Goal: Task Accomplishment & Management: Manage account settings

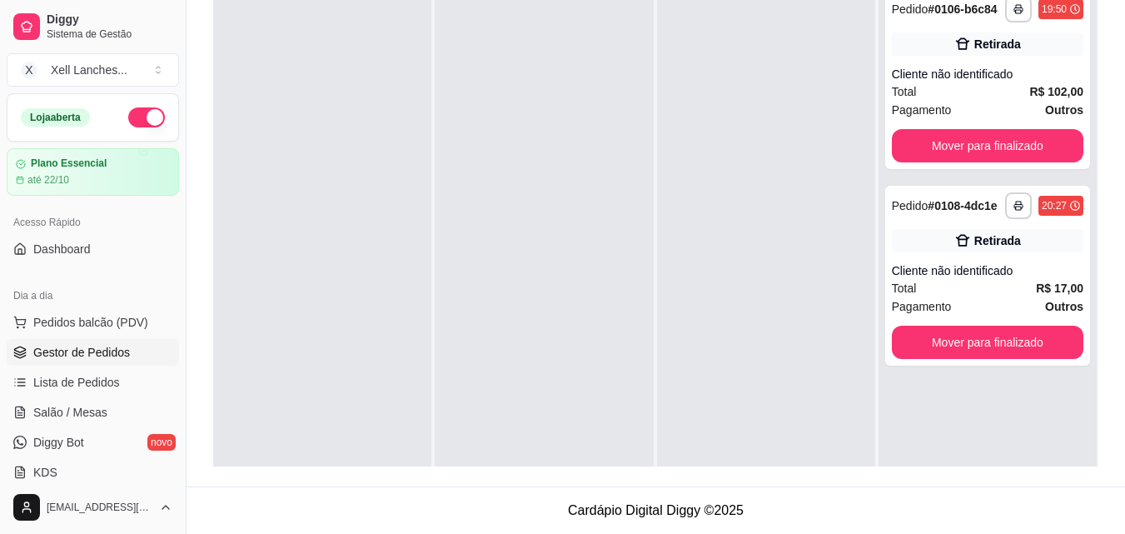
scroll to position [47, 0]
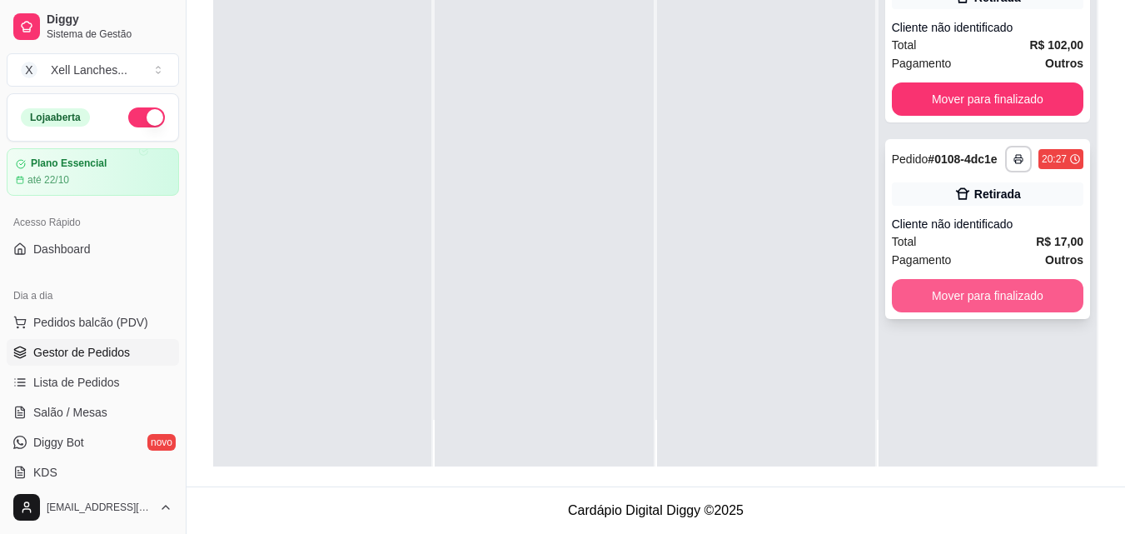
click at [930, 293] on button "Mover para finalizado" at bounding box center [988, 295] width 192 height 33
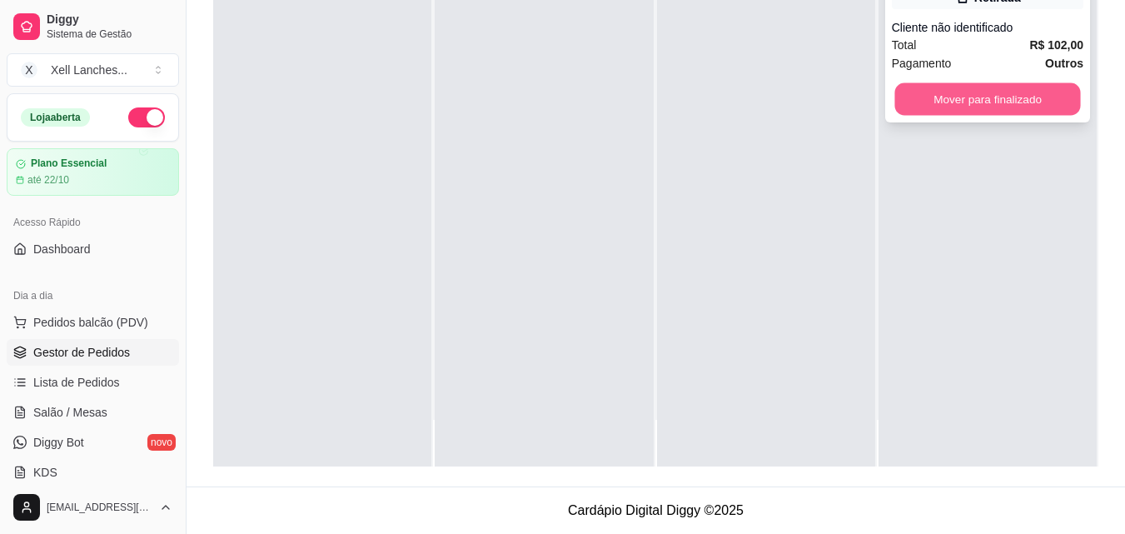
click at [936, 102] on button "Mover para finalizado" at bounding box center [988, 99] width 186 height 32
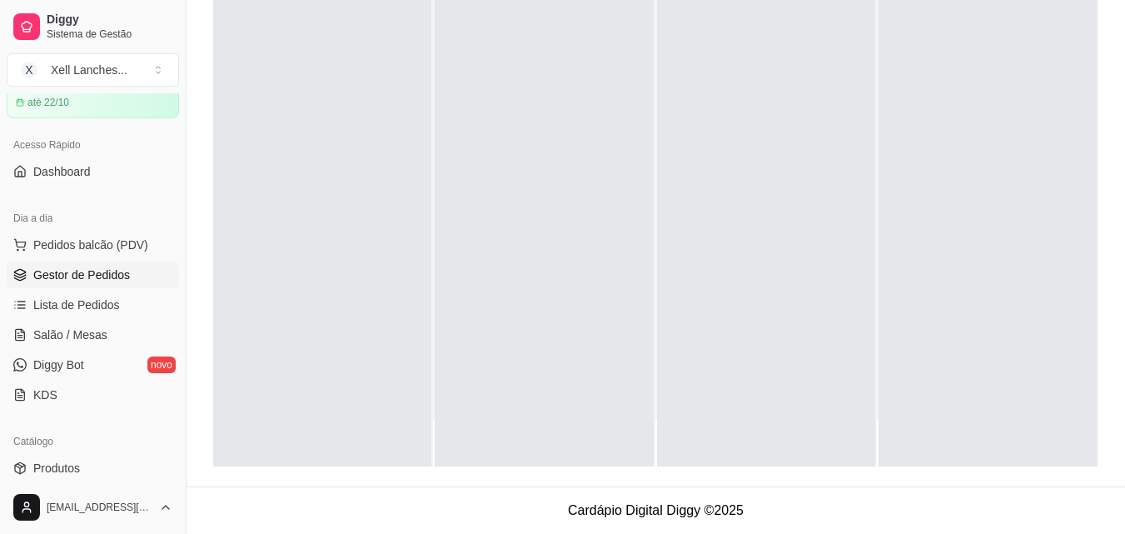
scroll to position [416, 0]
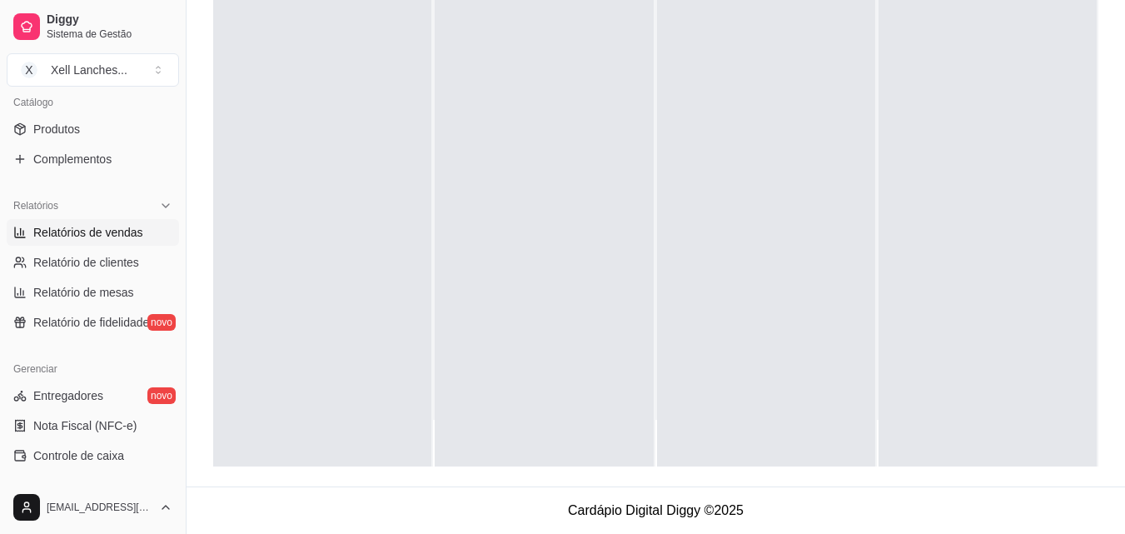
click at [122, 235] on span "Relatórios de vendas" at bounding box center [88, 232] width 110 height 17
select select "ALL"
select select "0"
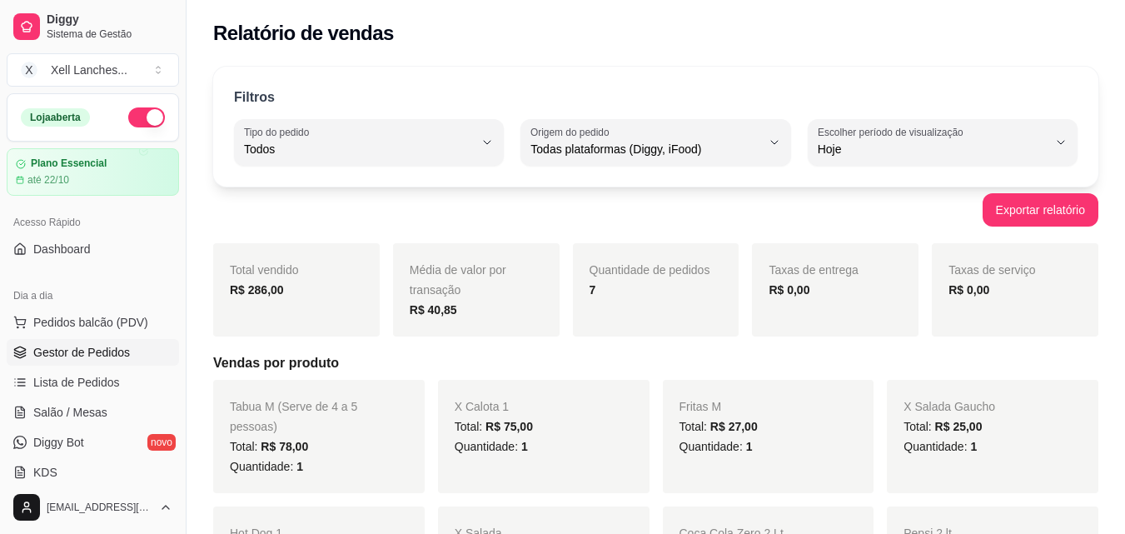
click at [91, 347] on span "Gestor de Pedidos" at bounding box center [81, 352] width 97 height 17
